Goal: Information Seeking & Learning: Learn about a topic

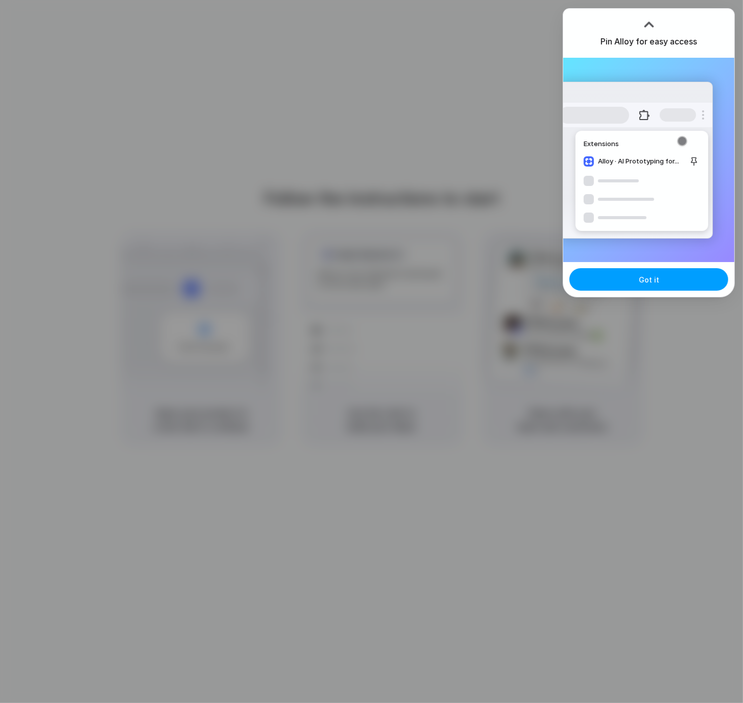
click at [633, 283] on button "Got it" at bounding box center [648, 279] width 159 height 22
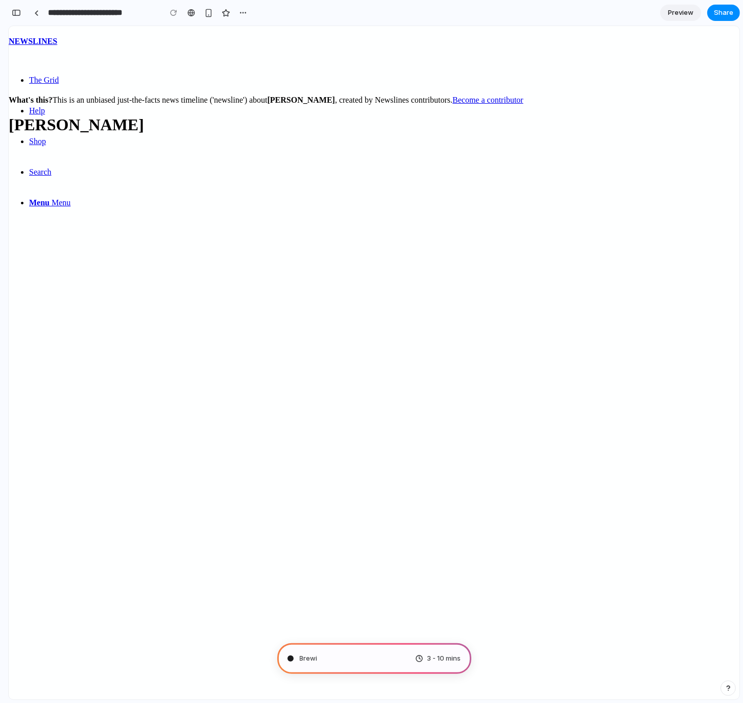
type input "**********"
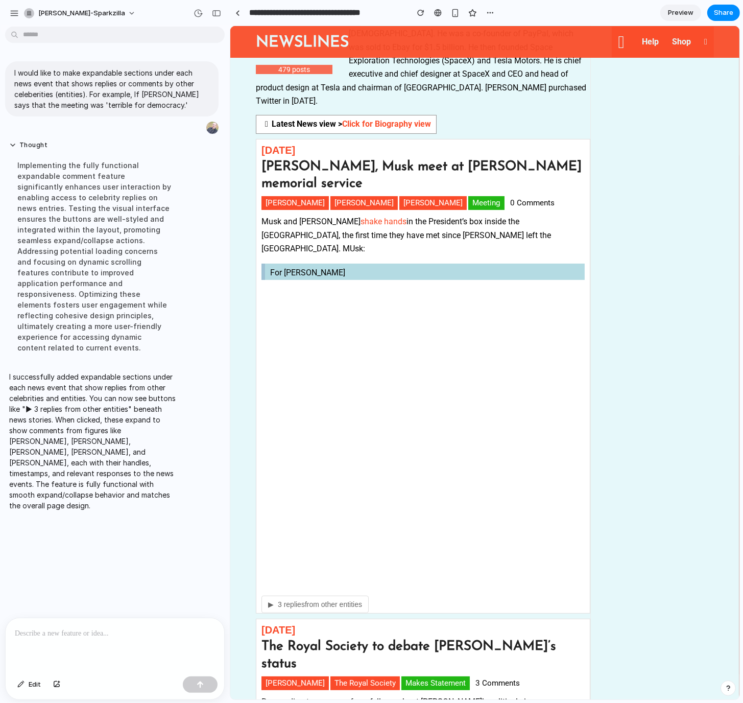
scroll to position [272, 0]
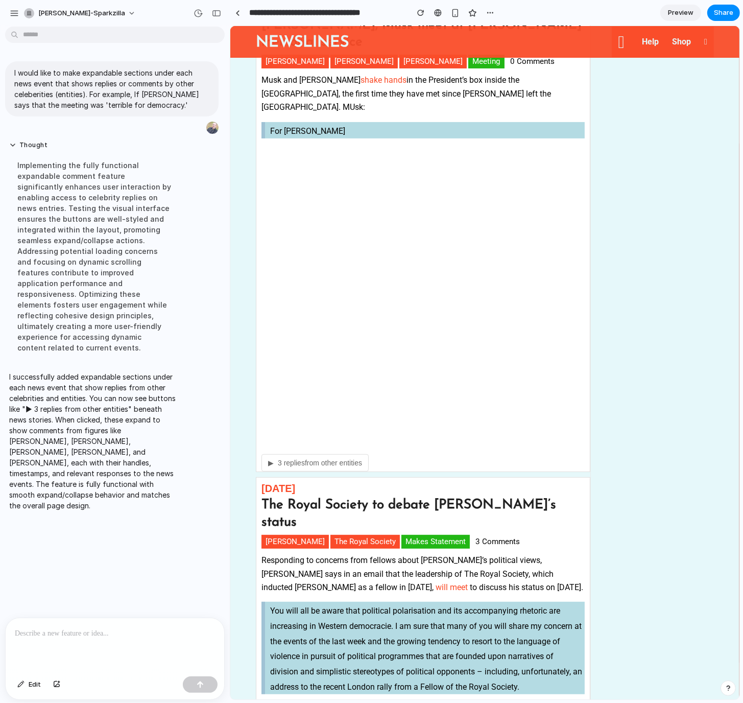
click at [270, 459] on span "▶" at bounding box center [271, 463] width 6 height 8
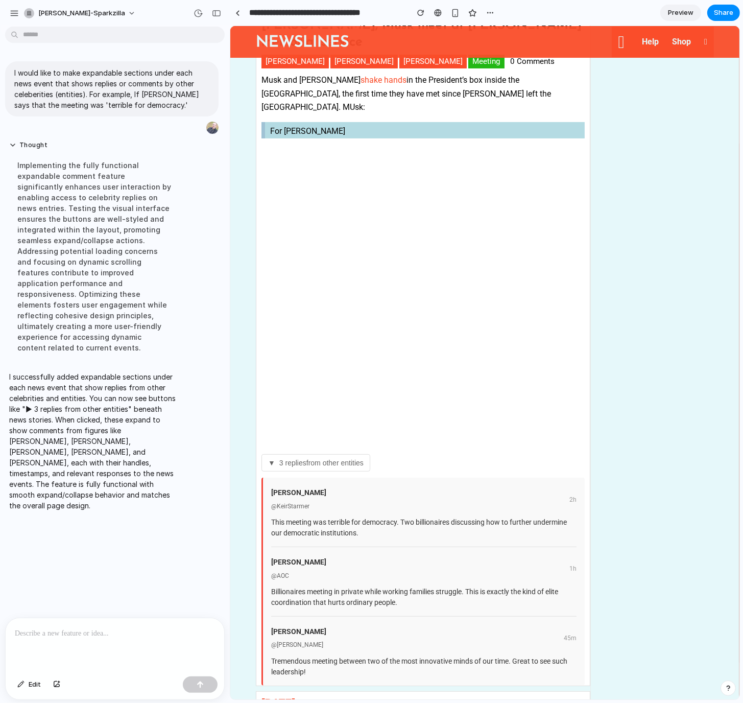
click at [269, 459] on span "▼" at bounding box center [271, 463] width 7 height 8
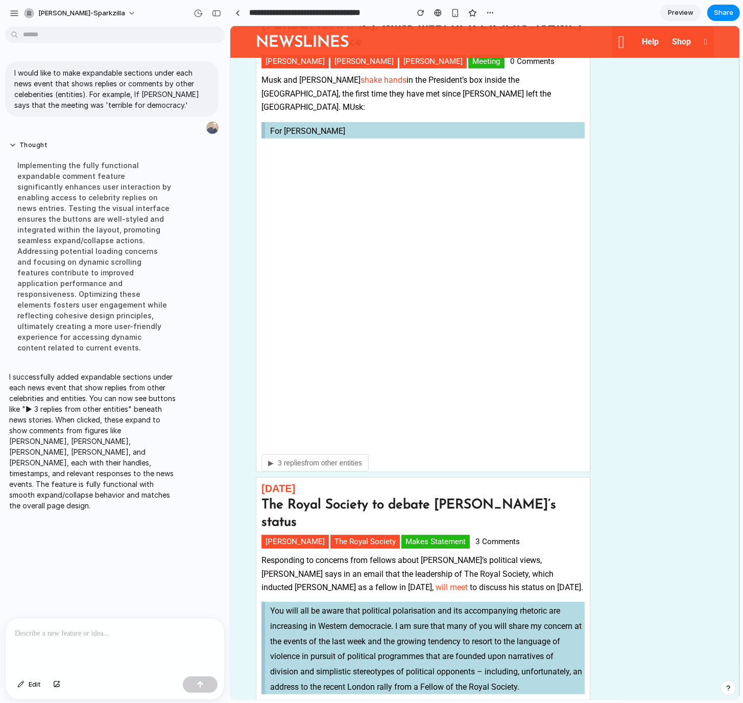
click at [64, 635] on p at bounding box center [115, 633] width 200 height 12
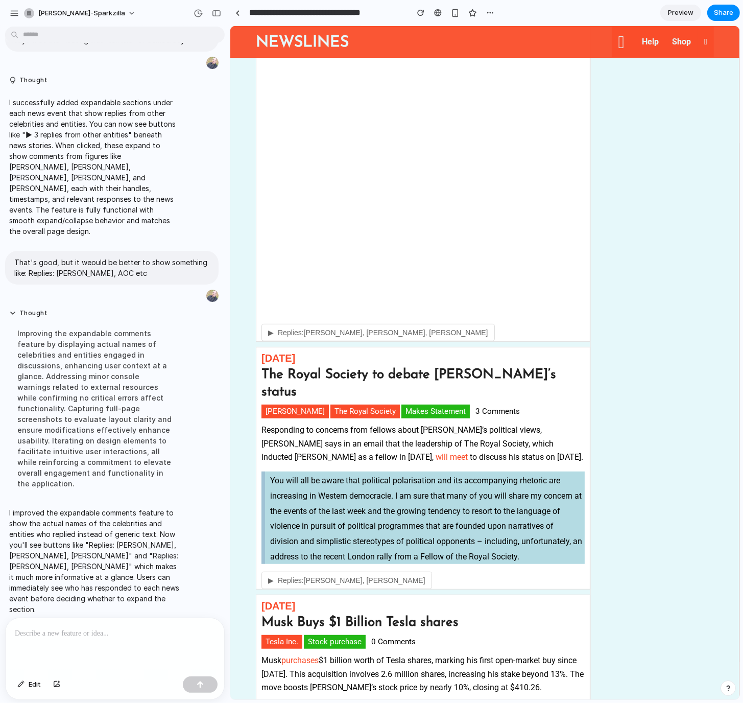
scroll to position [409, 0]
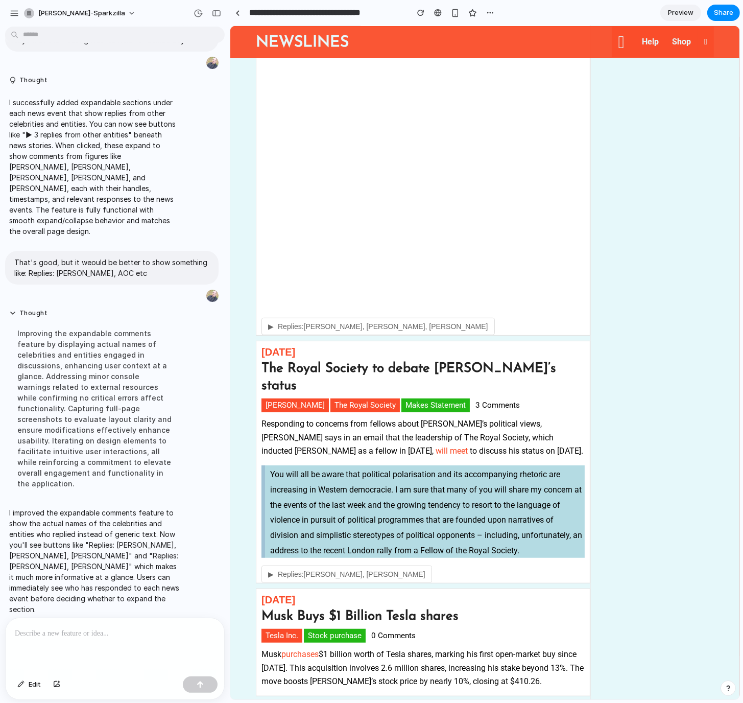
click at [270, 322] on span "▶" at bounding box center [271, 326] width 6 height 8
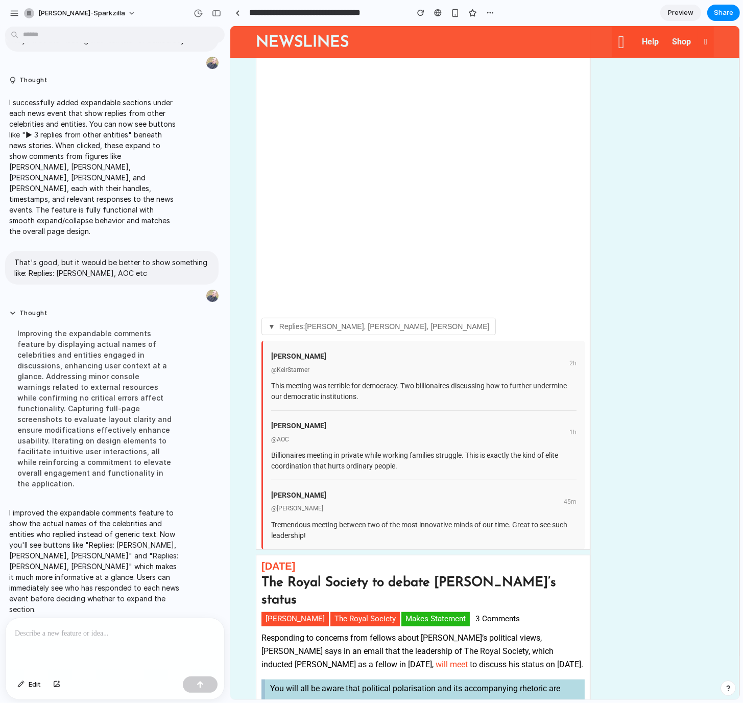
click at [270, 322] on span "▼" at bounding box center [271, 326] width 7 height 8
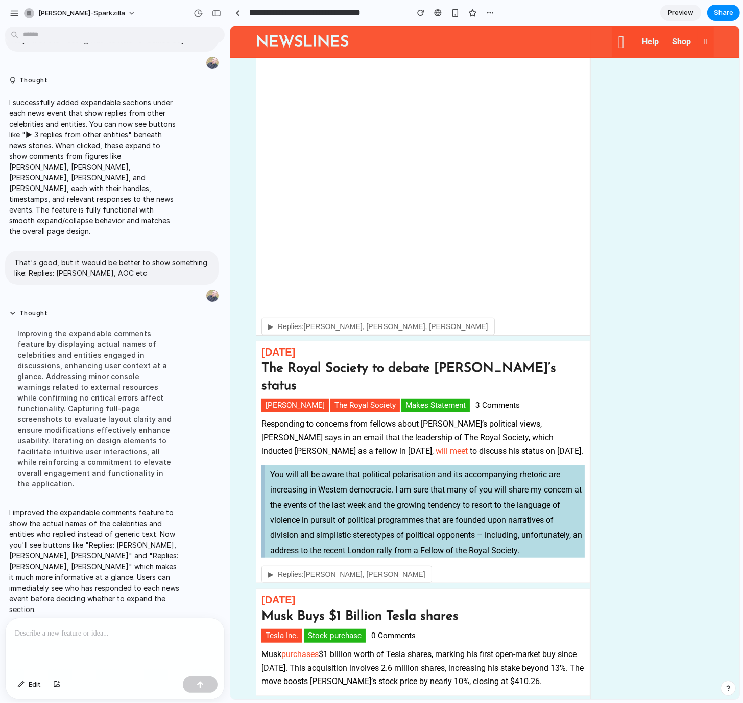
click at [270, 322] on span "▶" at bounding box center [271, 326] width 6 height 8
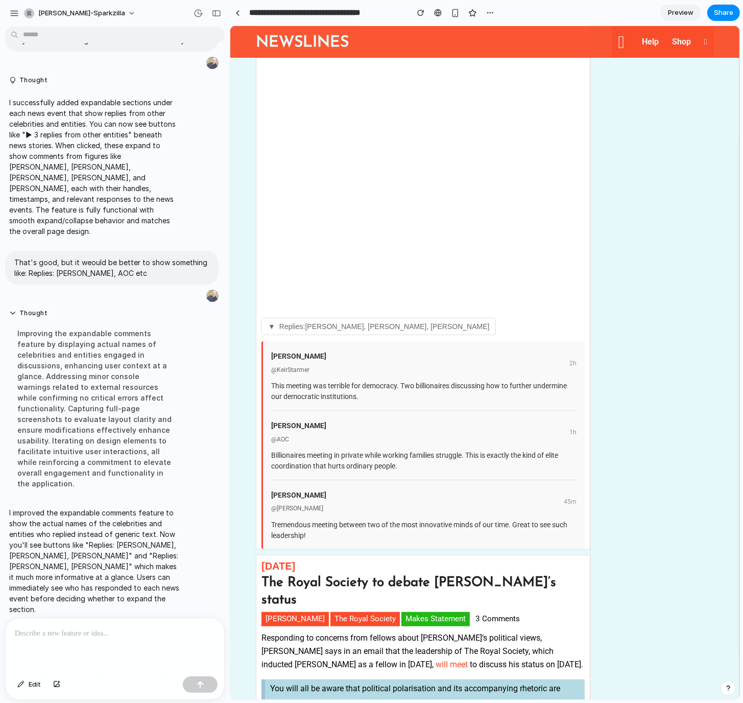
click at [270, 322] on span "▼" at bounding box center [271, 326] width 7 height 8
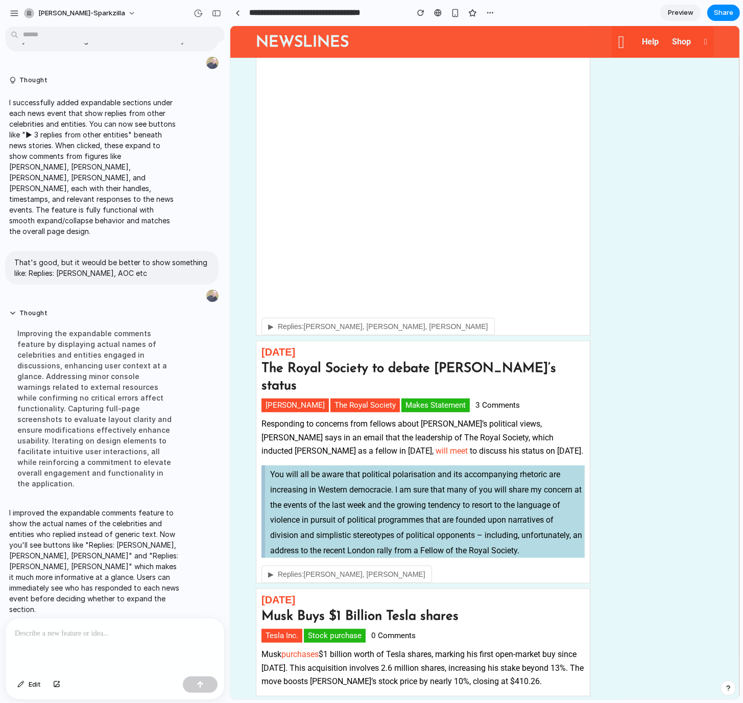
click at [270, 322] on span "▶" at bounding box center [271, 326] width 6 height 8
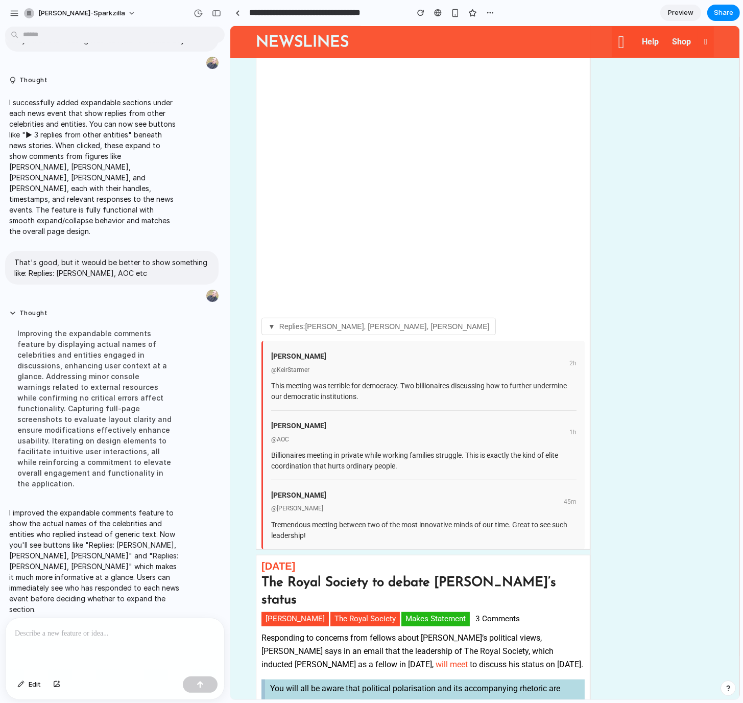
click at [270, 322] on span "▼" at bounding box center [271, 326] width 7 height 8
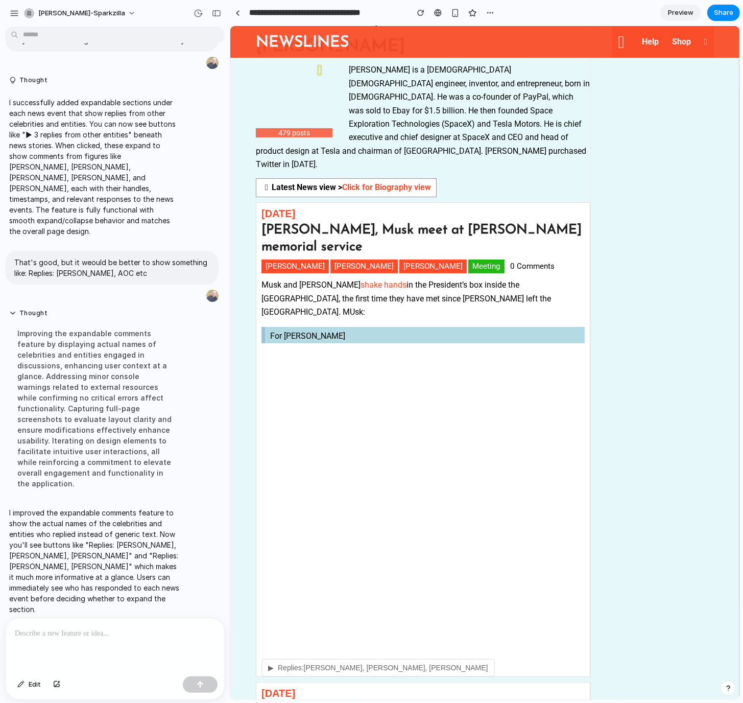
scroll to position [0, 0]
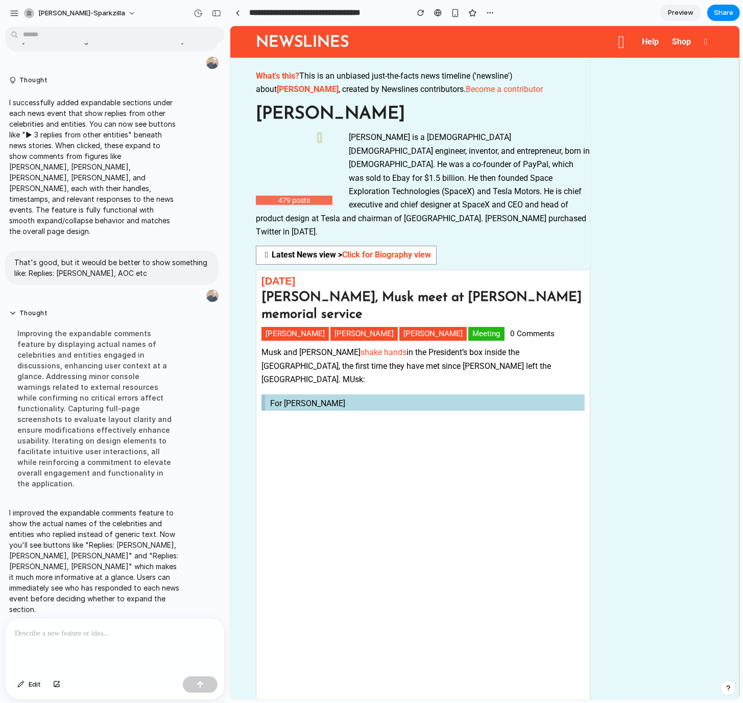
click at [30, 634] on p at bounding box center [113, 633] width 196 height 12
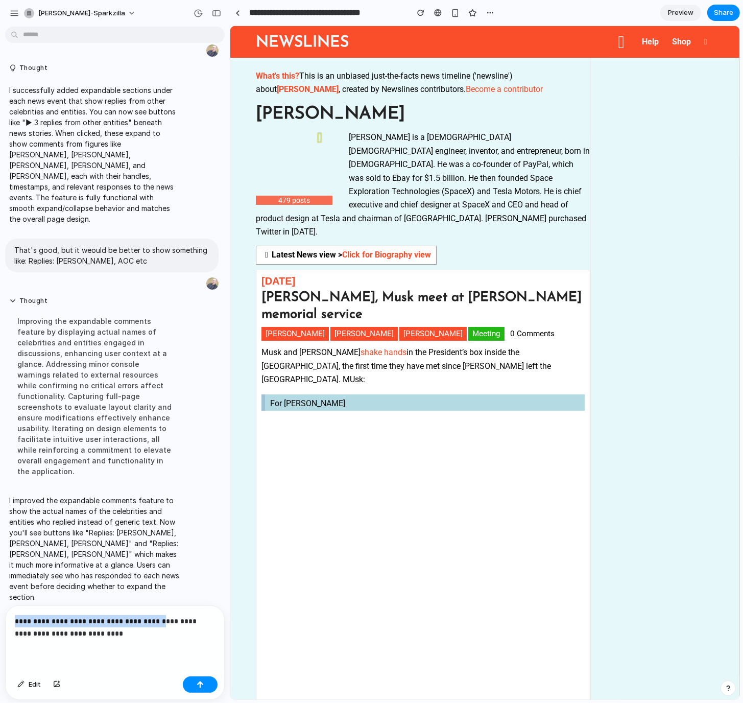
drag, startPoint x: 161, startPoint y: 616, endPoint x: 4, endPoint y: 610, distance: 157.5
click at [4, 610] on div "**********" at bounding box center [112, 652] width 224 height 94
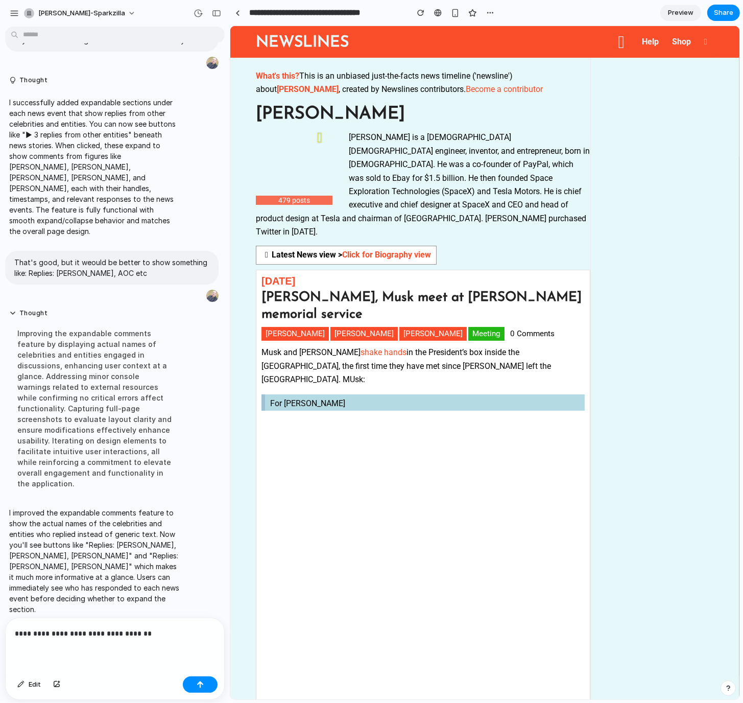
click at [49, 629] on p "**********" at bounding box center [113, 633] width 196 height 12
drag, startPoint x: 116, startPoint y: 628, endPoint x: 100, endPoint y: 631, distance: 16.6
click at [100, 631] on p "**********" at bounding box center [113, 633] width 196 height 12
click at [174, 635] on p "**********" at bounding box center [113, 633] width 196 height 12
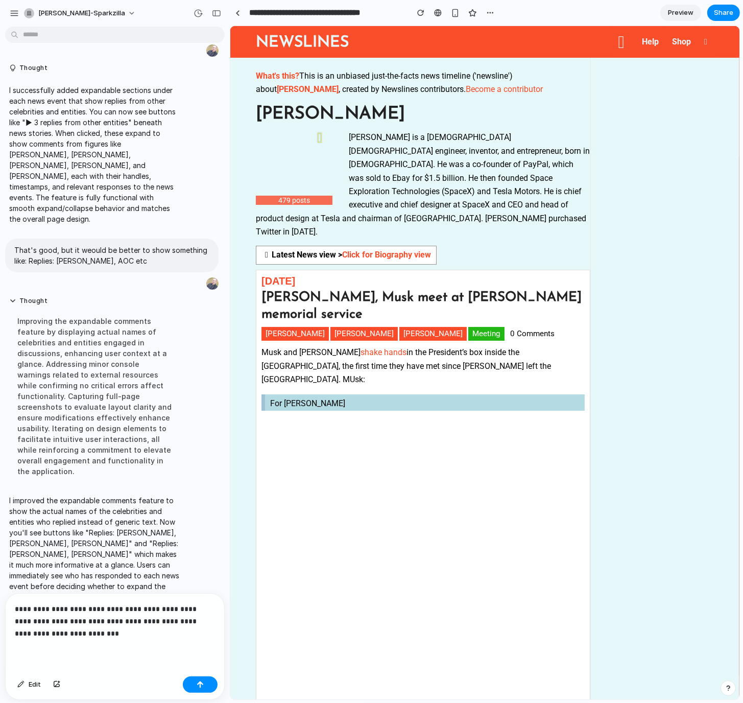
scroll to position [89, 0]
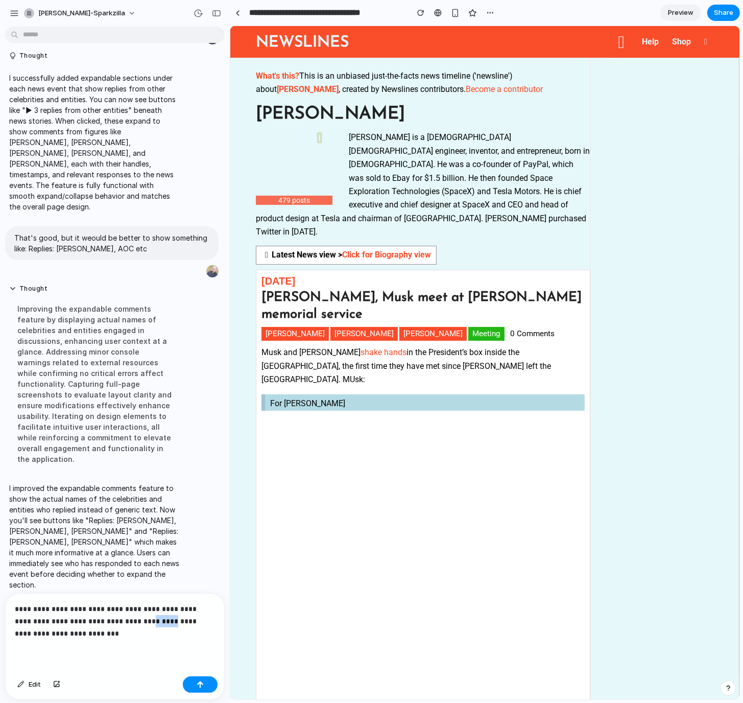
drag, startPoint x: 146, startPoint y: 619, endPoint x: 124, endPoint y: 617, distance: 22.5
click at [124, 617] on p "**********" at bounding box center [113, 621] width 196 height 37
drag, startPoint x: 85, startPoint y: 628, endPoint x: 187, endPoint y: 619, distance: 102.1
click at [187, 619] on p "**********" at bounding box center [113, 621] width 196 height 37
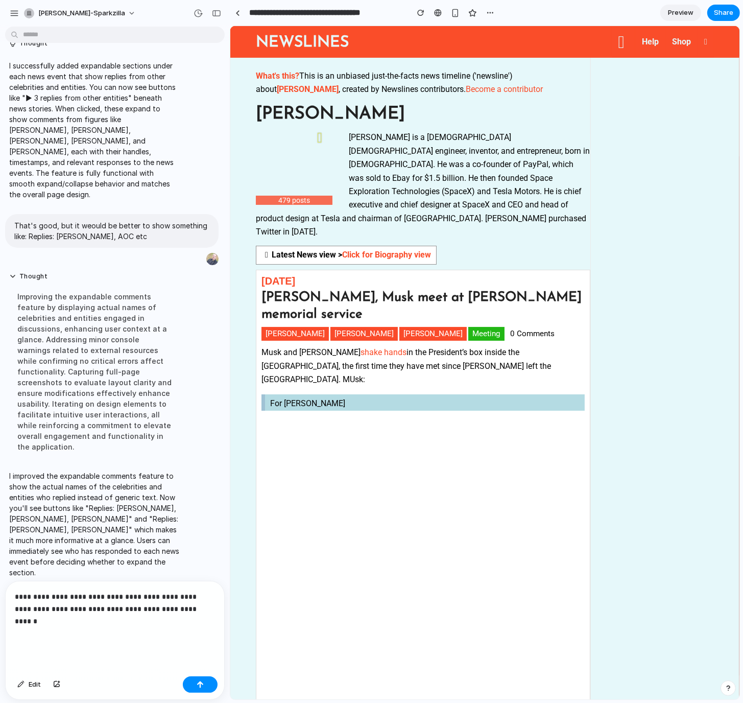
click at [14, 592] on div "**********" at bounding box center [115, 626] width 219 height 91
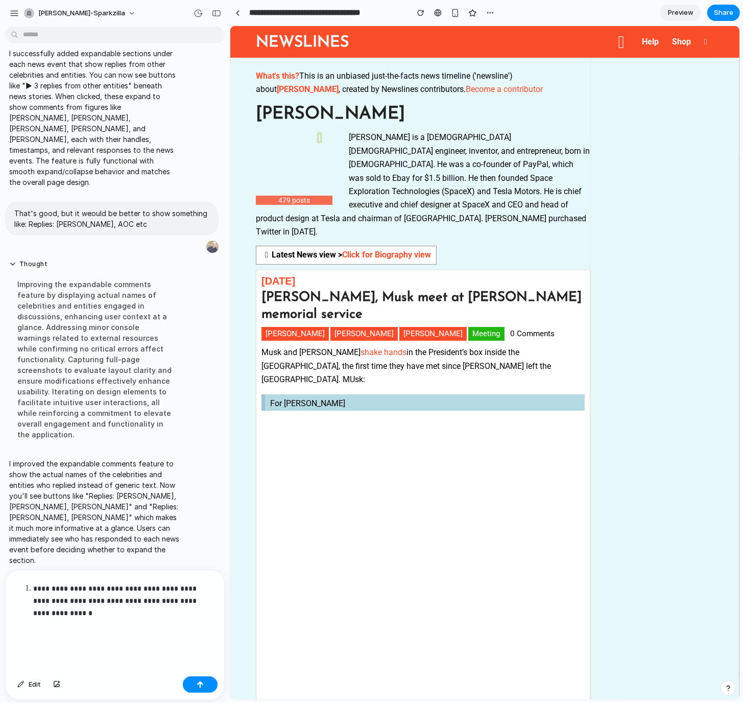
scroll to position [113, 0]
click at [66, 613] on p "**********" at bounding box center [122, 612] width 178 height 61
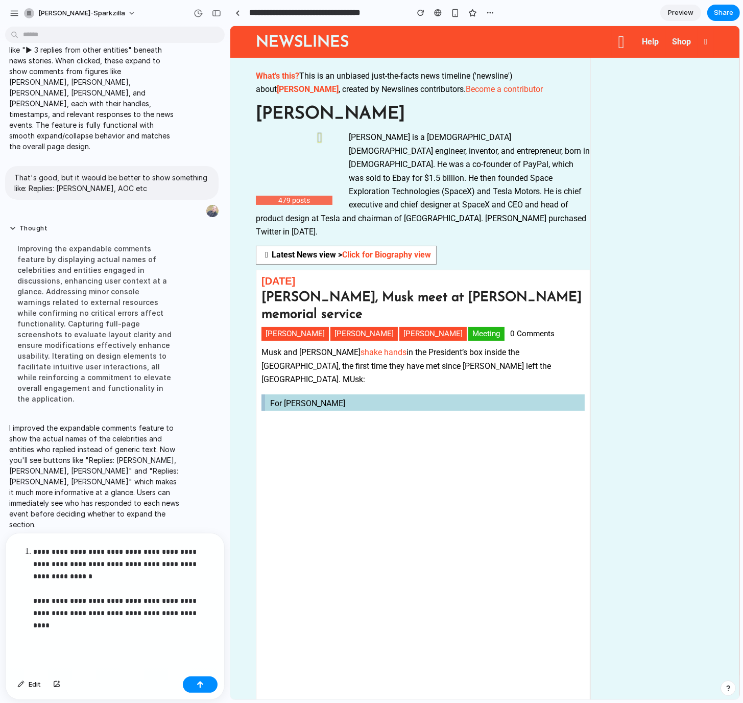
scroll to position [162, 0]
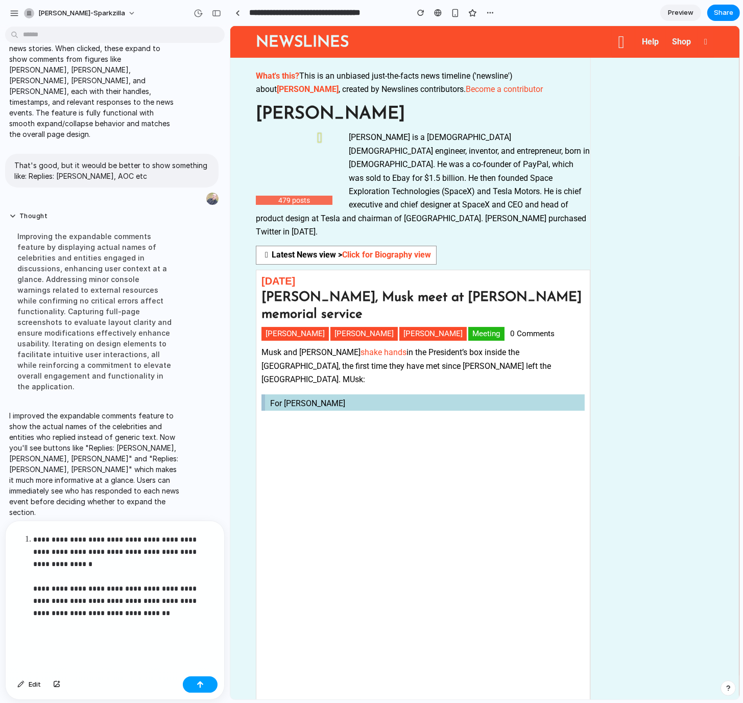
click at [202, 690] on button "button" at bounding box center [200, 684] width 35 height 16
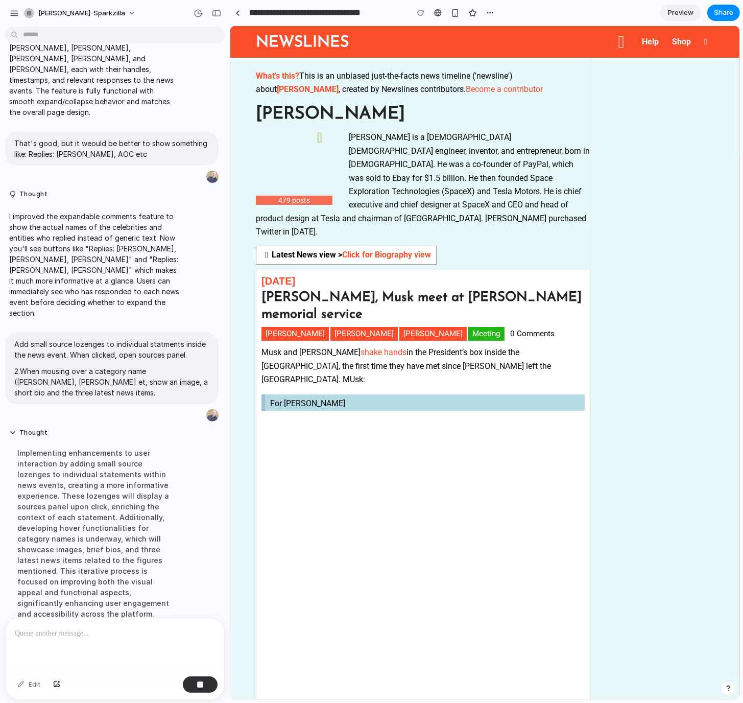
scroll to position [218, 0]
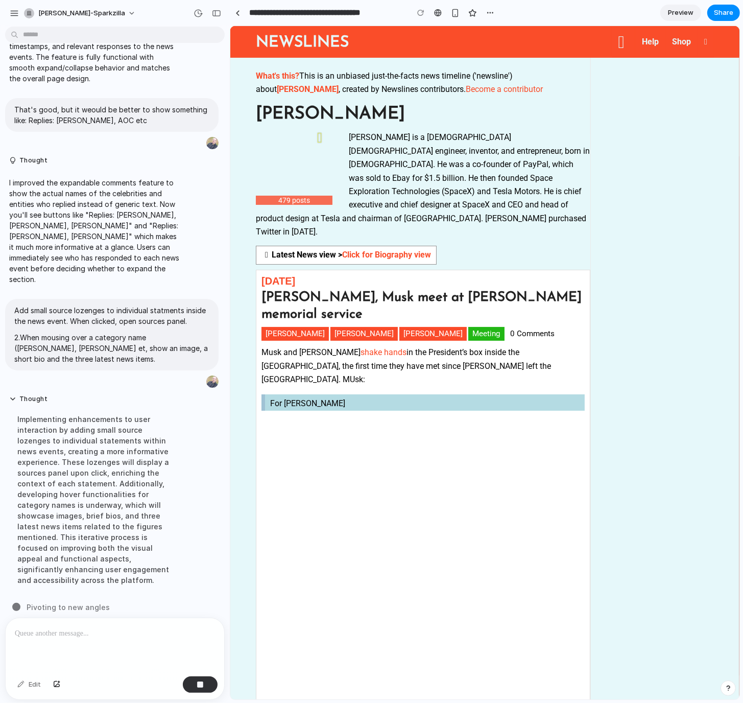
click at [194, 541] on div "Thought Implementing enhancements to user interaction by adding small source lo…" at bounding box center [111, 493] width 213 height 209
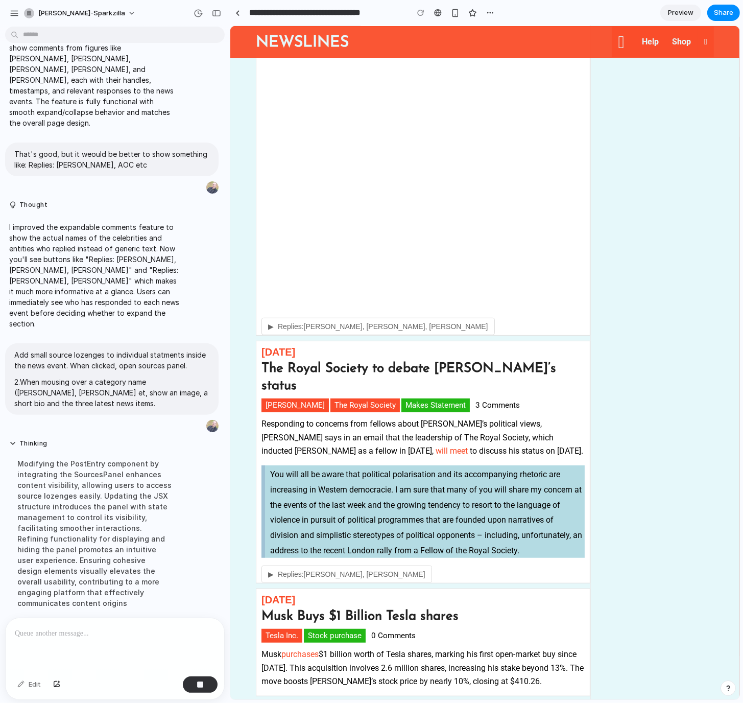
scroll to position [206, 0]
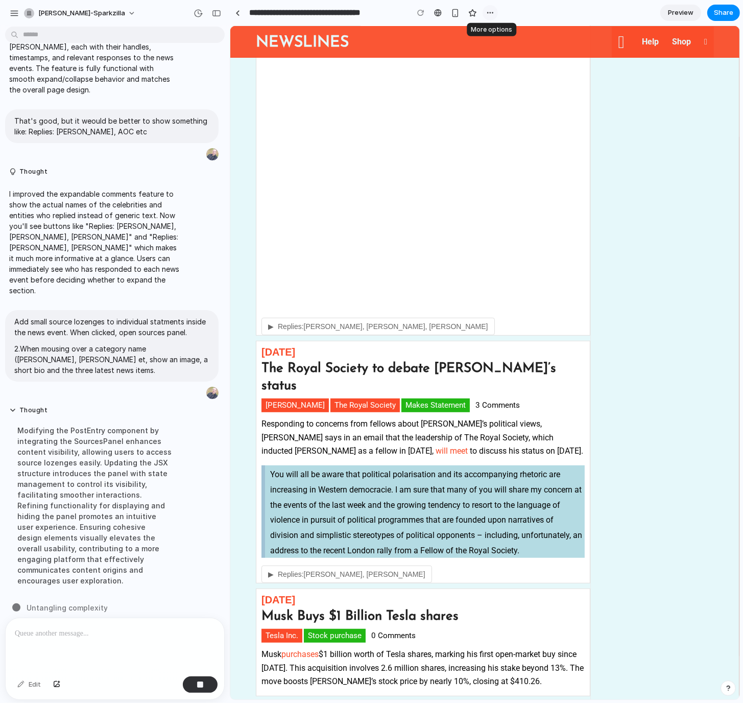
click at [492, 13] on div "button" at bounding box center [490, 13] width 8 height 8
click at [656, 136] on div "Duplicate Delete" at bounding box center [371, 351] width 743 height 703
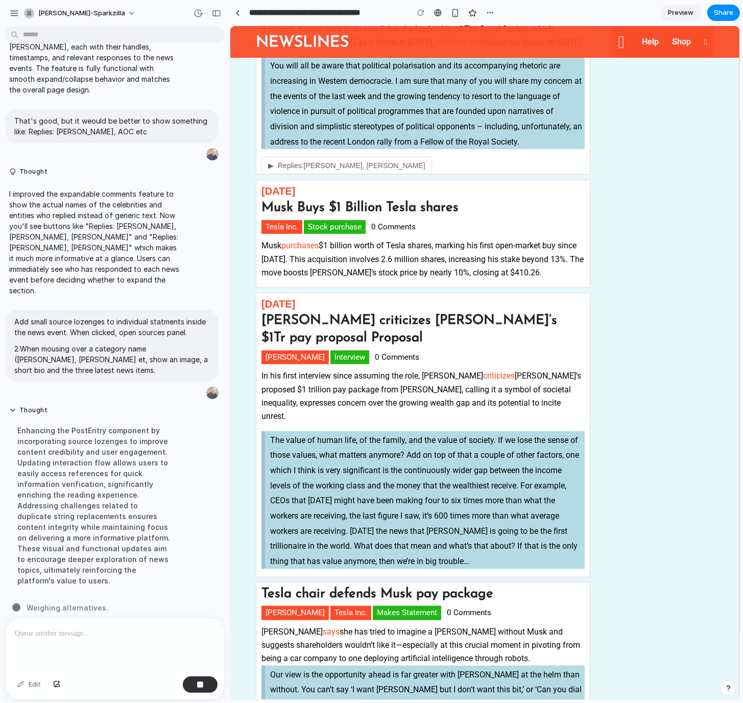
click at [131, 650] on div at bounding box center [115, 645] width 219 height 54
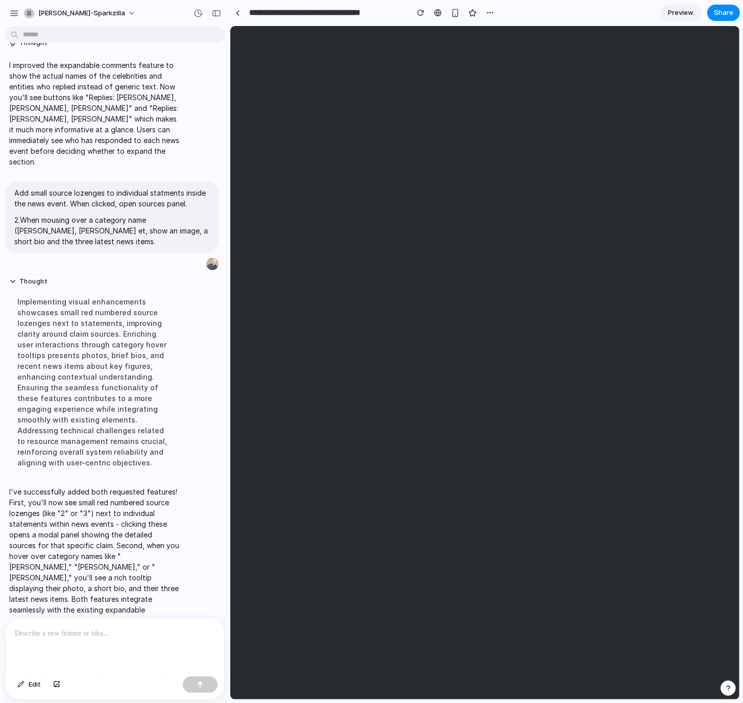
scroll to position [0, 0]
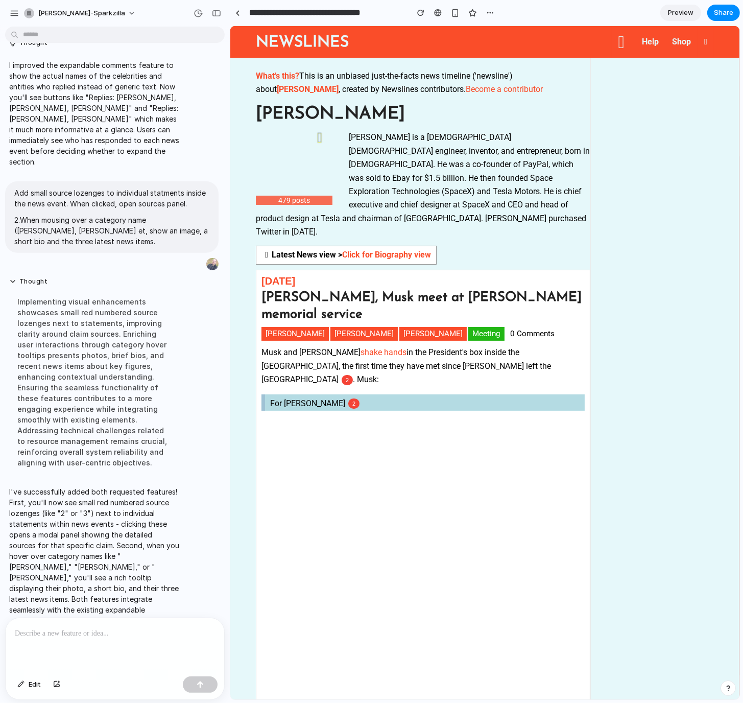
click at [348, 398] on button "2" at bounding box center [353, 403] width 11 height 10
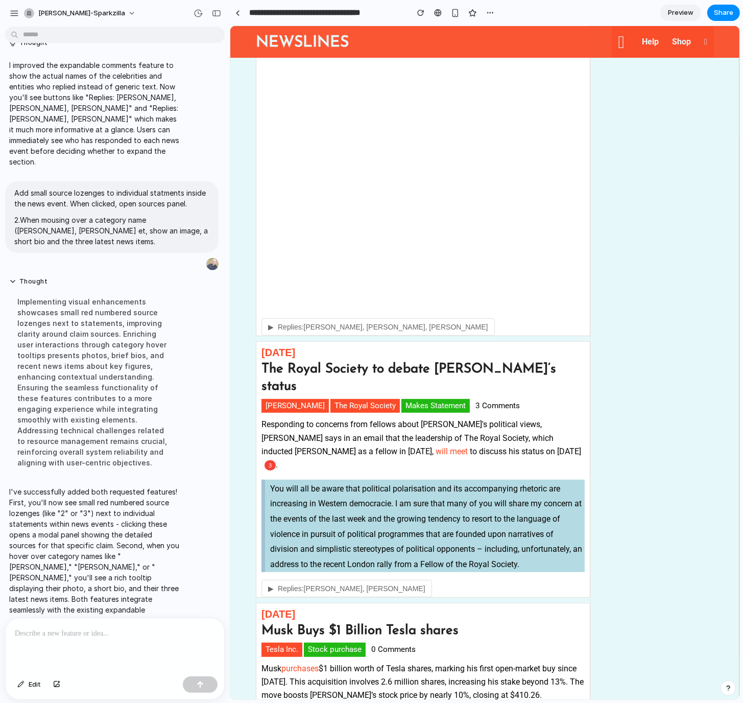
scroll to position [409, 0]
click at [200, 646] on div at bounding box center [115, 645] width 219 height 54
click at [272, 584] on span "▶" at bounding box center [271, 588] width 6 height 8
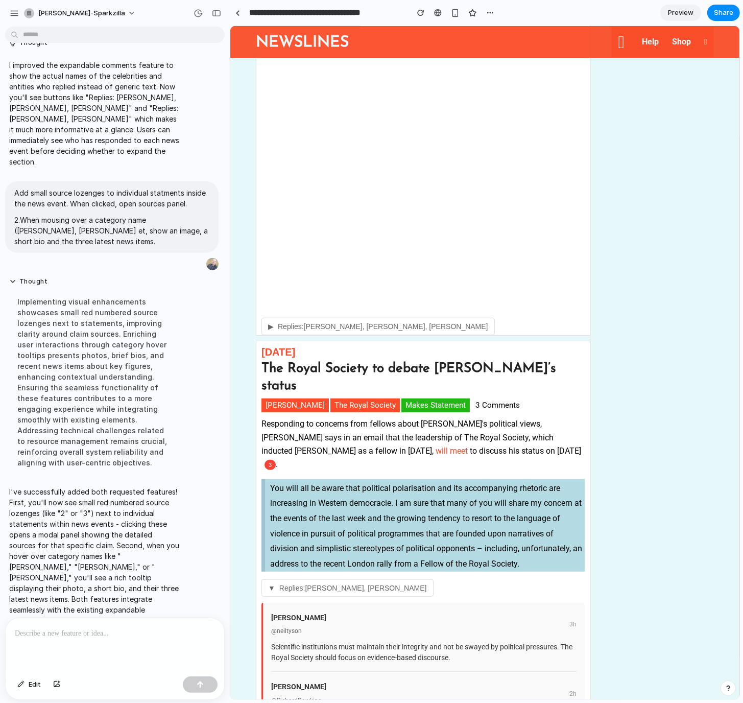
click at [272, 584] on span "▼" at bounding box center [271, 588] width 7 height 8
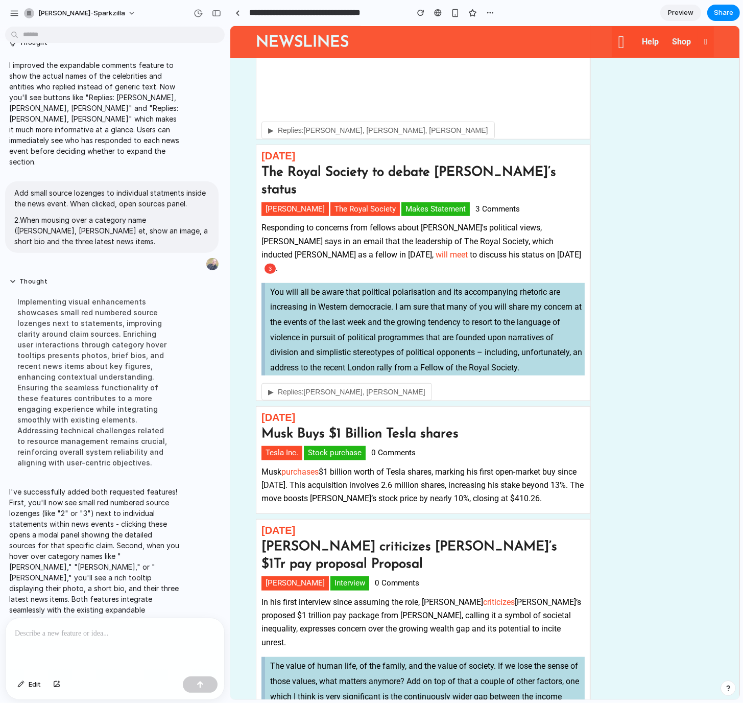
scroll to position [681, 0]
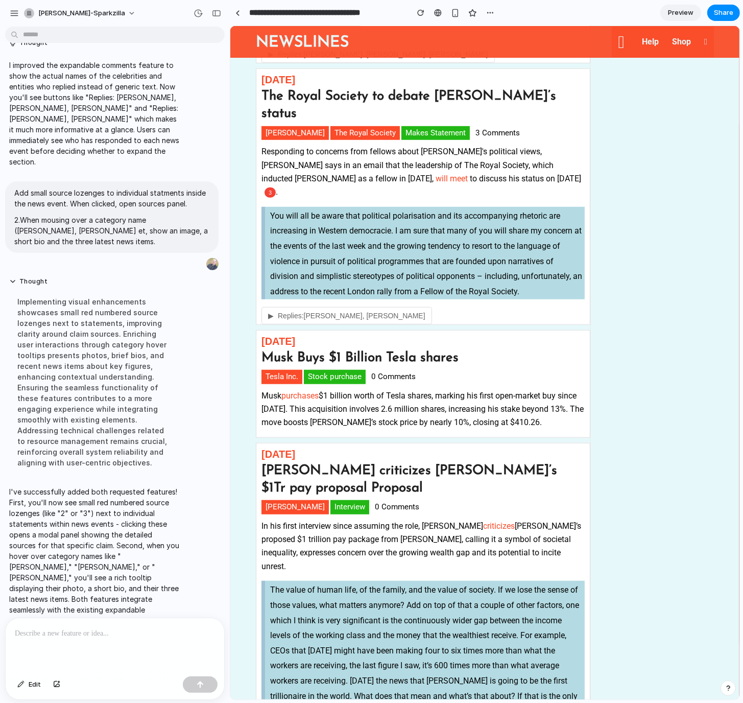
click at [275, 187] on button "3" at bounding box center [269, 192] width 11 height 10
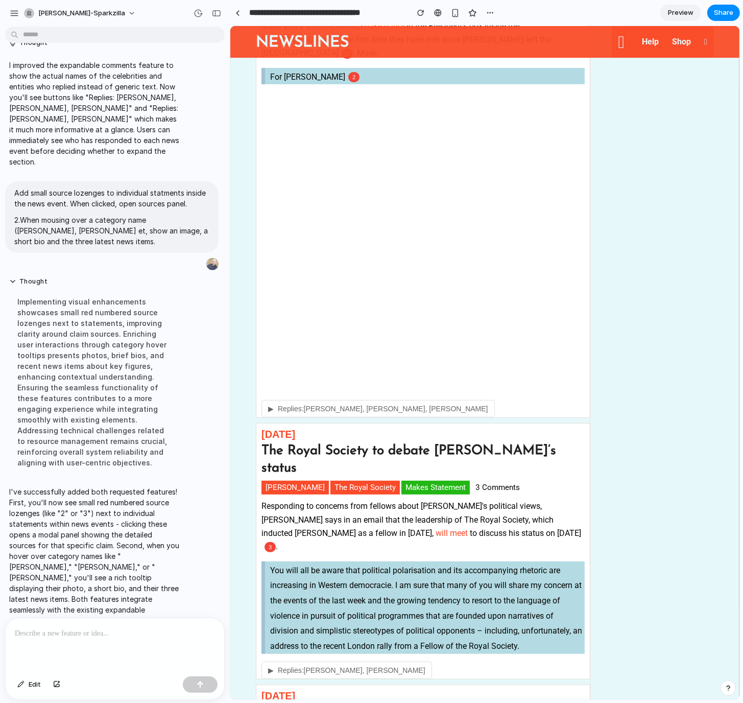
scroll to position [272, 0]
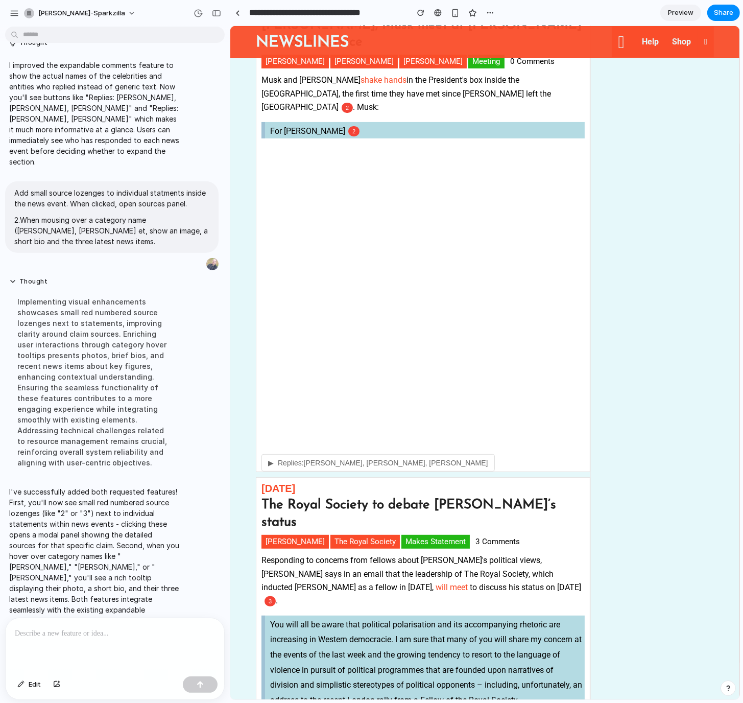
click at [275, 596] on button "3" at bounding box center [269, 601] width 11 height 10
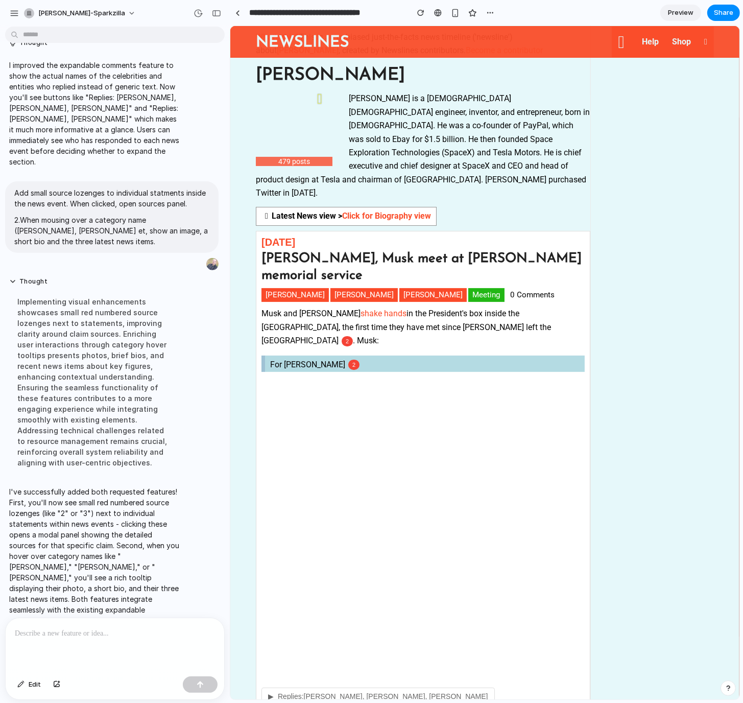
scroll to position [0, 0]
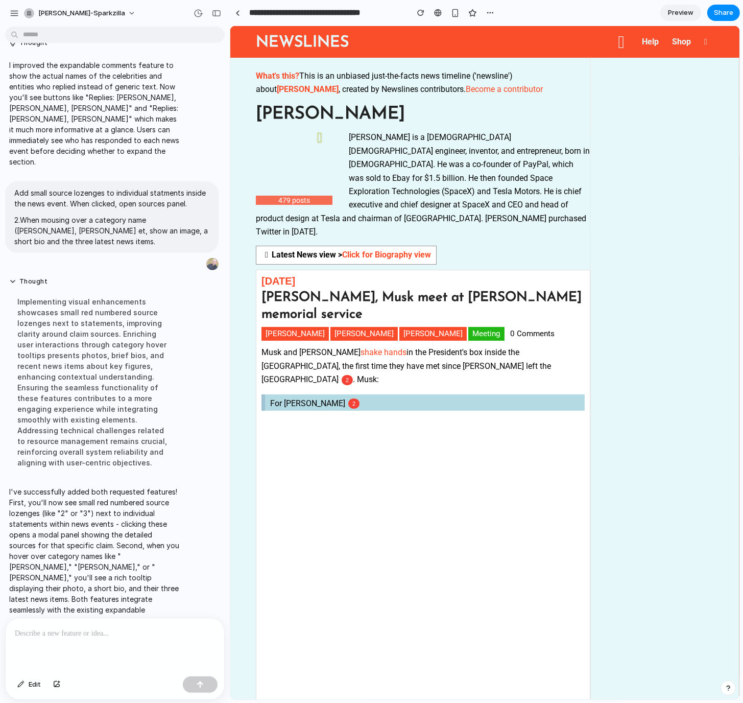
click at [352, 375] on button "2" at bounding box center [346, 380] width 11 height 10
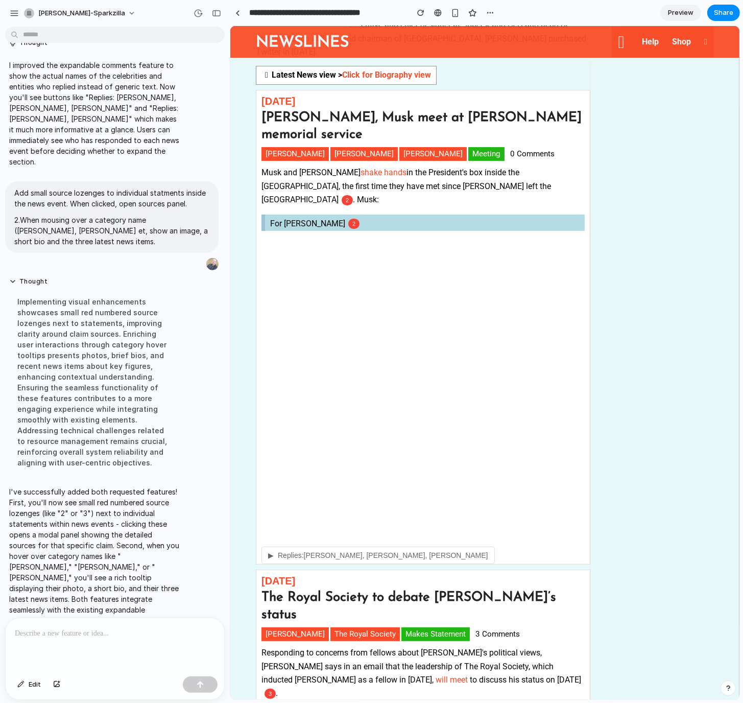
scroll to position [409, 0]
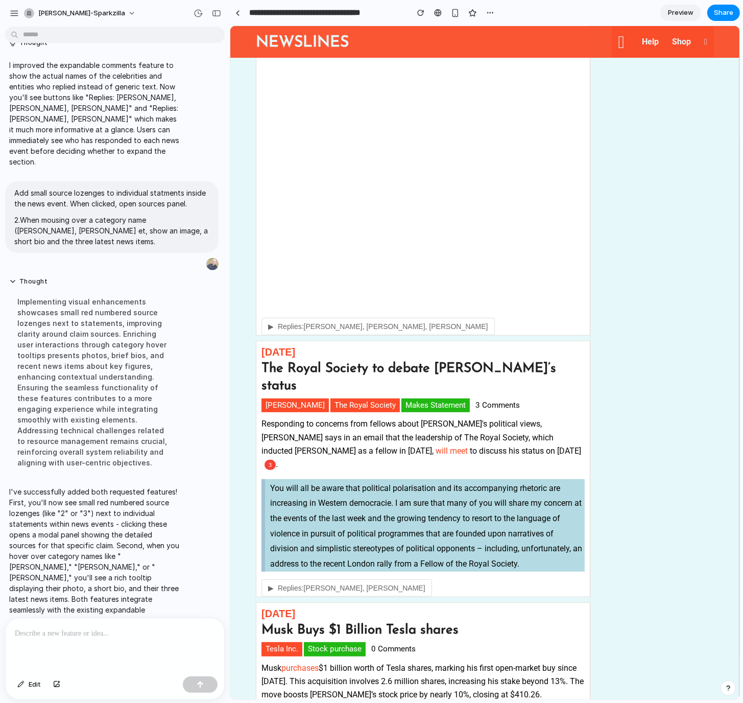
click at [268, 584] on span "▶" at bounding box center [271, 588] width 6 height 8
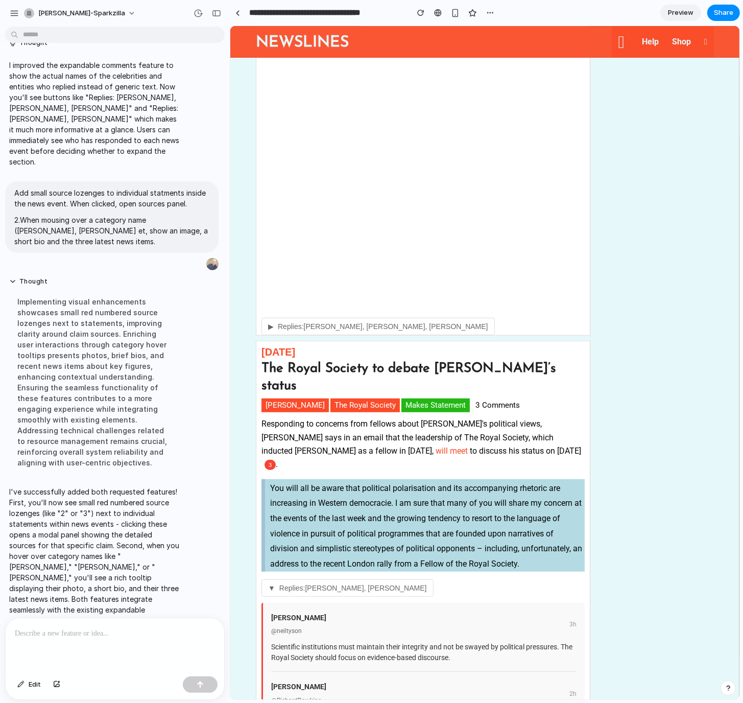
click at [269, 584] on span "▼" at bounding box center [271, 588] width 7 height 8
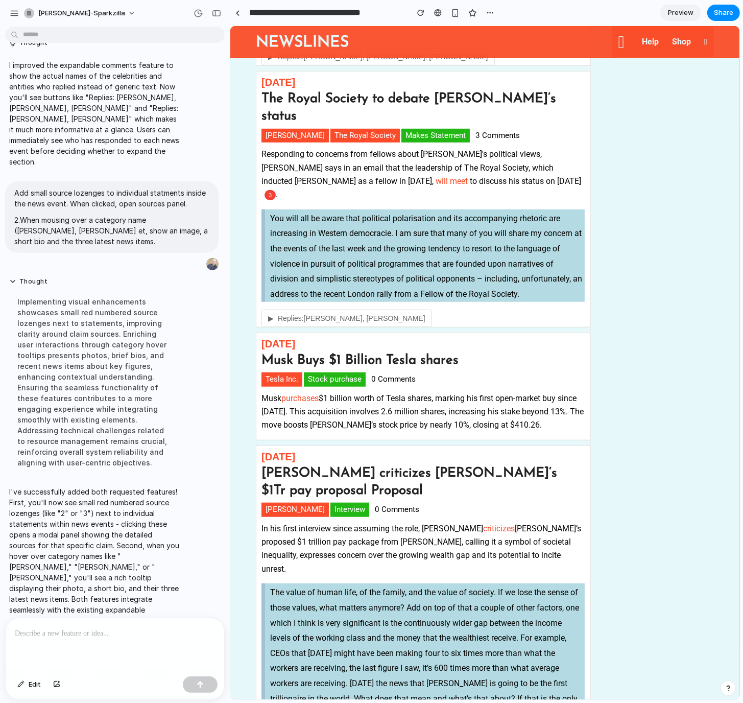
scroll to position [817, 0]
